Goal: Task Accomplishment & Management: Complete application form

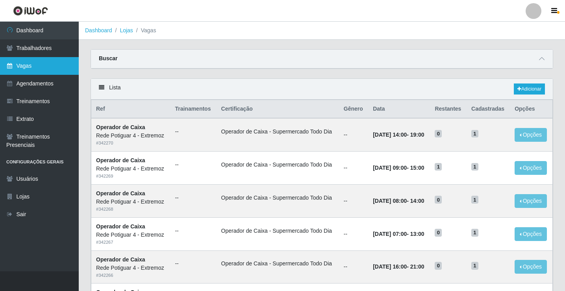
click at [46, 69] on link "Vagas" at bounding box center [39, 66] width 79 height 18
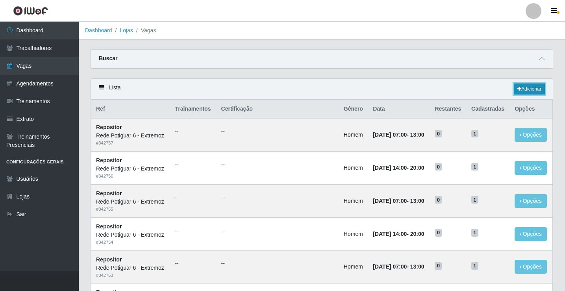
click at [526, 91] on link "Adicionar" at bounding box center [528, 88] width 31 height 11
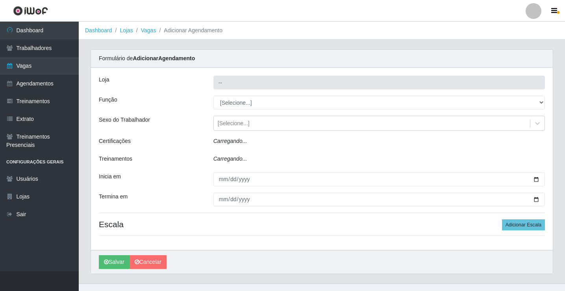
type input "Rede Potiguar 6 - Extremoz"
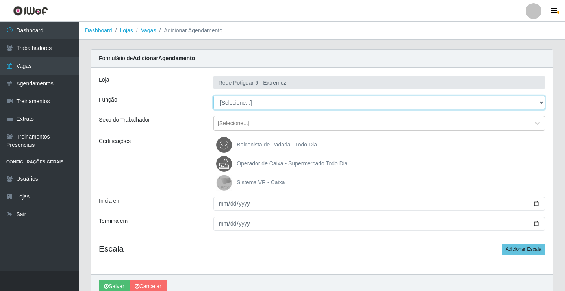
click at [247, 101] on select "[Selecione...] ASG Balconista Embalador Operador de Caixa Operador de Caixa + O…" at bounding box center [378, 103] width 331 height 14
select select "22"
click at [213, 96] on select "[Selecione...] ASG Balconista Embalador Operador de Caixa Operador de Caixa + O…" at bounding box center [378, 103] width 331 height 14
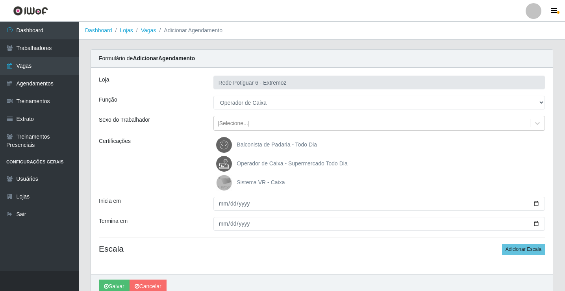
click at [256, 160] on span "Operador de Caixa - Supermercado Todo Dia" at bounding box center [291, 163] width 111 height 6
click at [0, 0] on input "Operador de Caixa - Supermercado Todo Dia" at bounding box center [0, 0] width 0 height 0
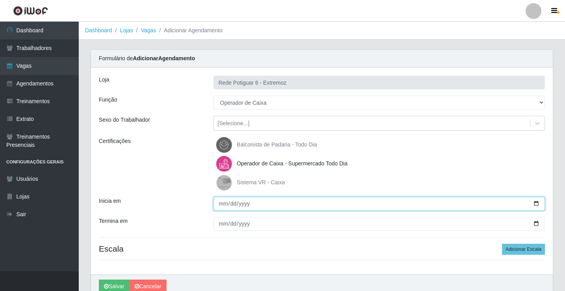
click at [223, 203] on input "Inicia em" at bounding box center [378, 204] width 331 height 14
type input "[DATE]"
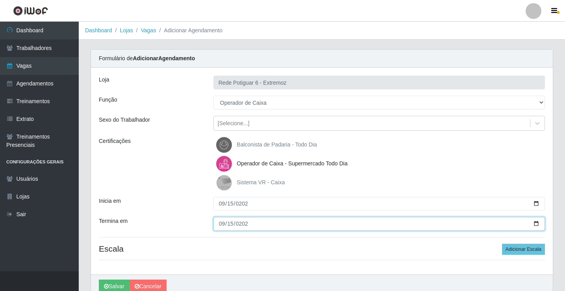
type input "[DATE]"
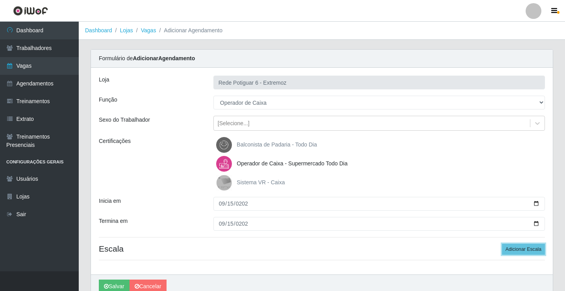
click at [502, 244] on button "Adicionar Escala" at bounding box center [523, 249] width 43 height 11
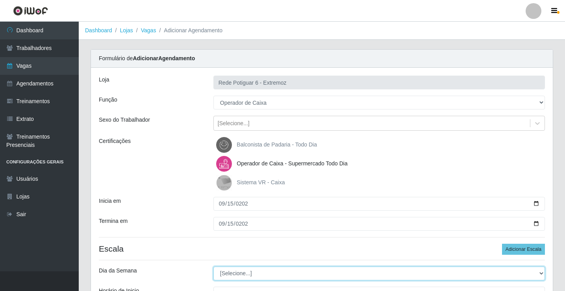
click at [247, 271] on select "[Selecione...] Segunda Terça Quarta Quinta Sexta Sábado Domingo" at bounding box center [378, 273] width 331 height 14
select select "1"
click at [213, 266] on select "[Selecione...] Segunda Terça Quarta Quinta Sexta Sábado Domingo" at bounding box center [378, 273] width 331 height 14
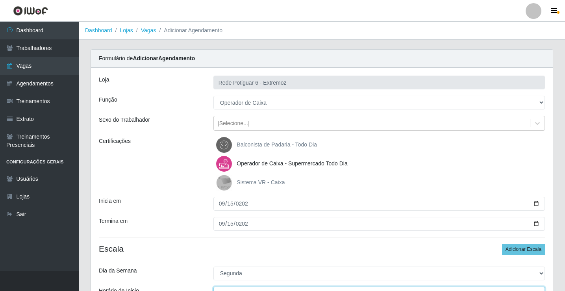
scroll to position [9, 0]
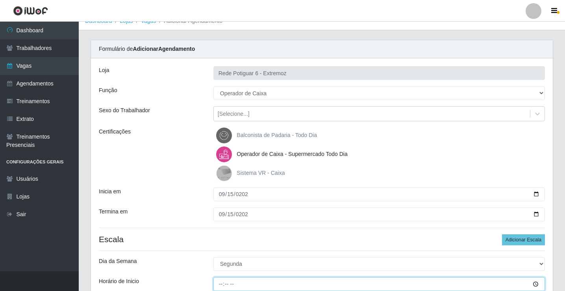
type input "07:00"
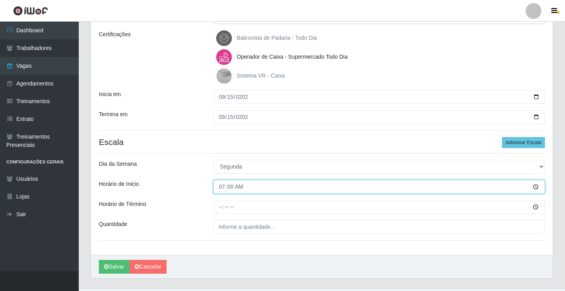
scroll to position [124, 0]
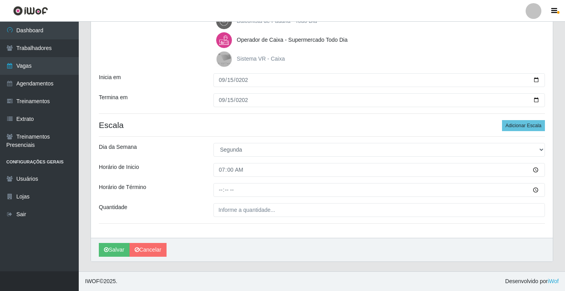
click at [219, 264] on div "Carregando... Formulário de Adicionar Agendamento Loja Rede Potiguar 6 - Extrem…" at bounding box center [322, 98] width 474 height 345
click at [220, 270] on div "Carregando... Formulário de Adicionar Agendamento Loja Rede Potiguar 6 - Extrem…" at bounding box center [322, 98] width 474 height 345
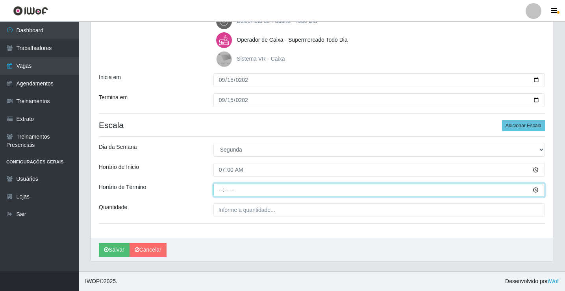
click at [217, 188] on input "Horário de Término" at bounding box center [378, 190] width 331 height 14
type input "13:00"
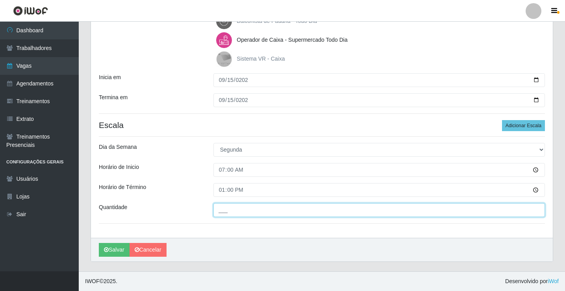
click at [240, 212] on input "___" at bounding box center [378, 210] width 331 height 14
type input "01_"
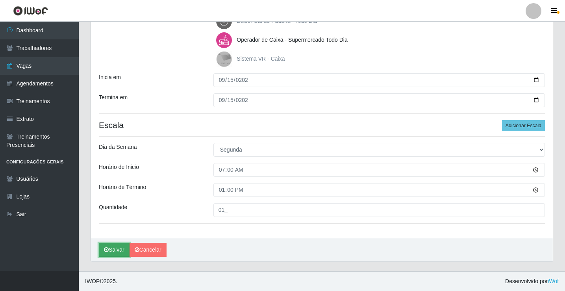
click at [124, 252] on button "Salvar" at bounding box center [114, 250] width 31 height 14
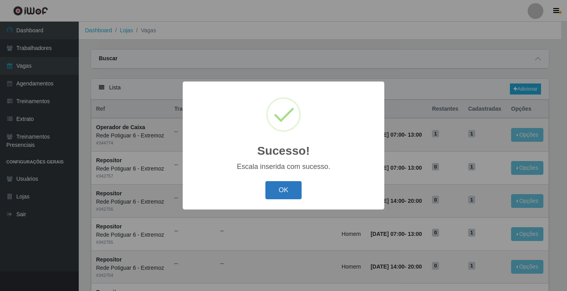
click at [274, 184] on button "OK" at bounding box center [283, 190] width 37 height 18
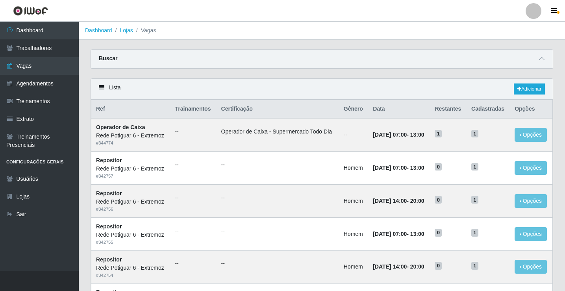
click at [289, 57] on div "Buscar" at bounding box center [321, 59] width 461 height 19
